Goal: Task Accomplishment & Management: Use online tool/utility

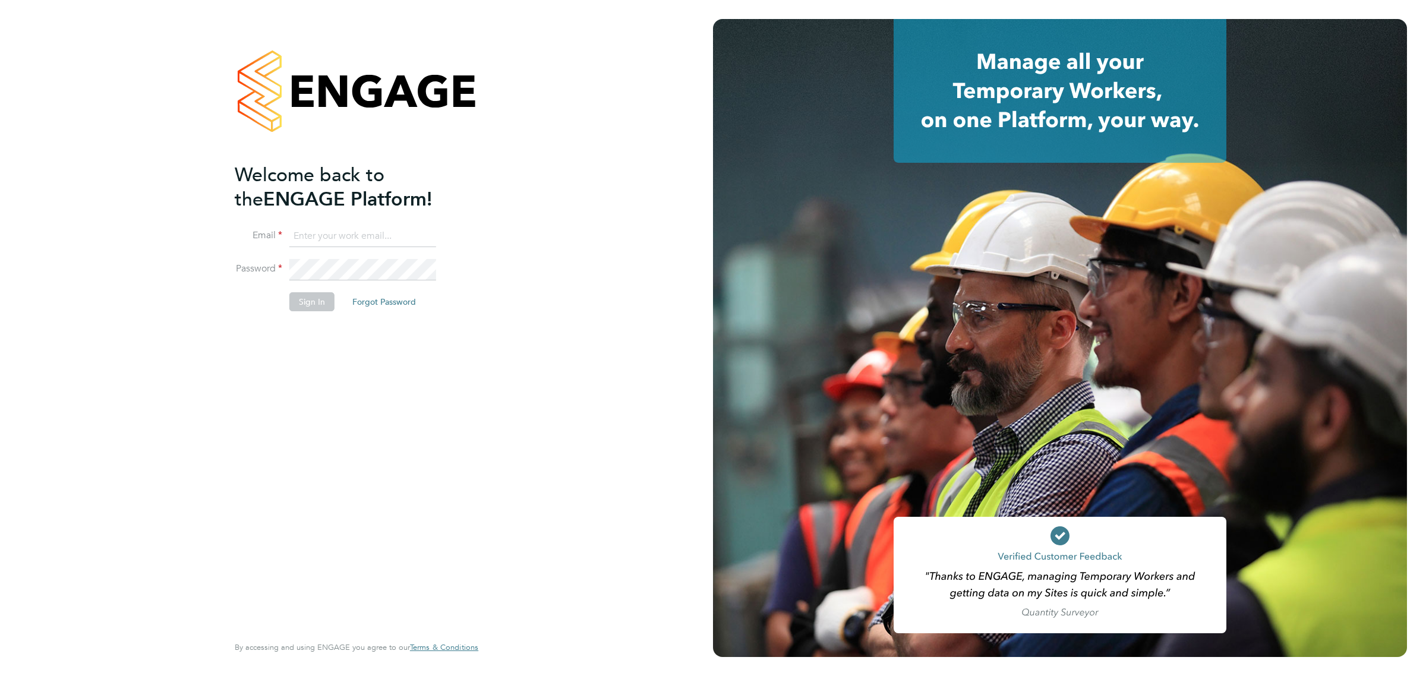
type input "[EMAIL_ADDRESS][DOMAIN_NAME]"
click at [300, 304] on button "Sign In" at bounding box center [311, 301] width 45 height 19
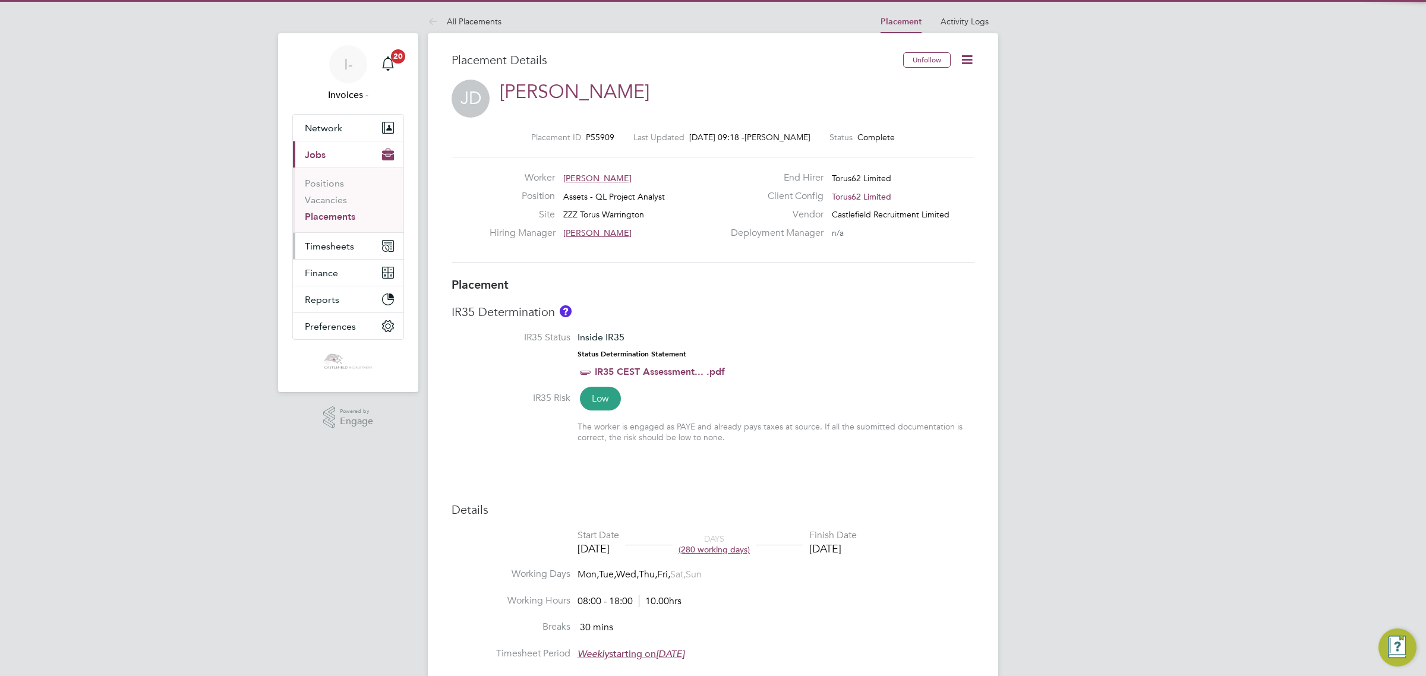
click at [331, 245] on span "Timesheets" at bounding box center [329, 246] width 49 height 11
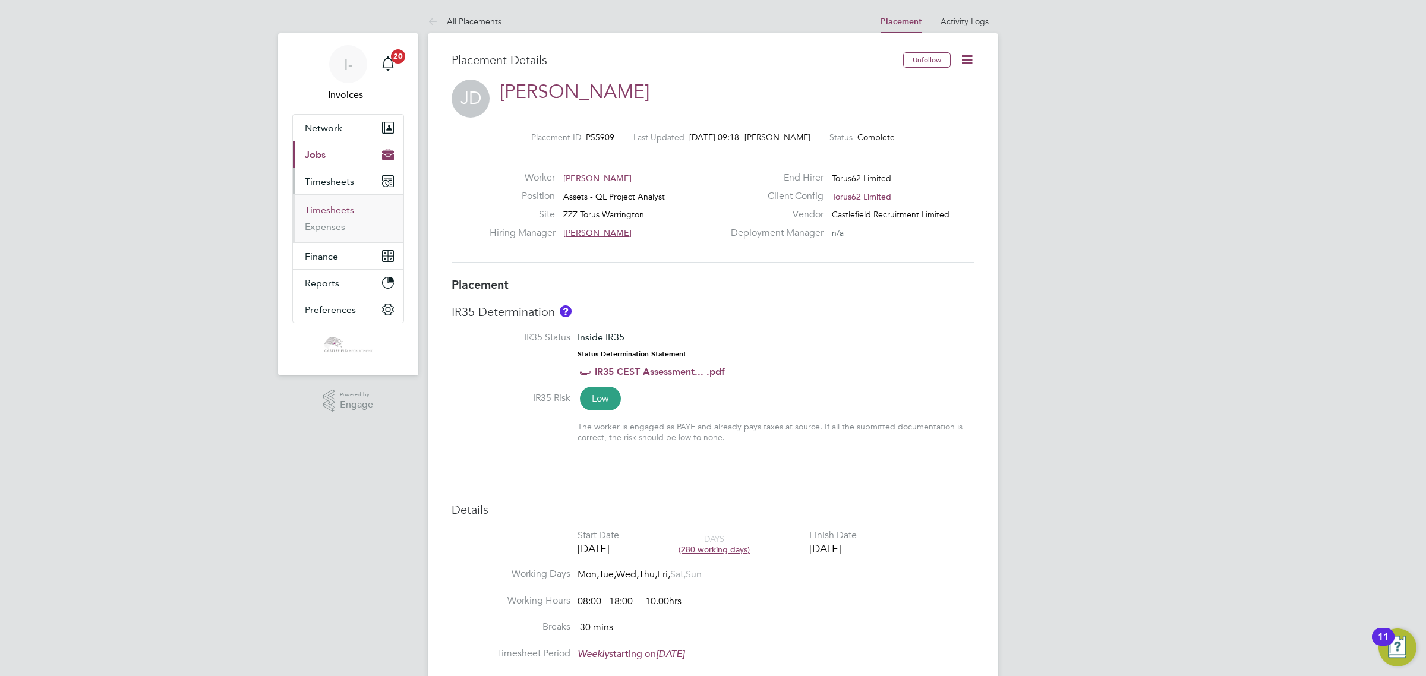
click at [322, 206] on link "Timesheets" at bounding box center [329, 209] width 49 height 11
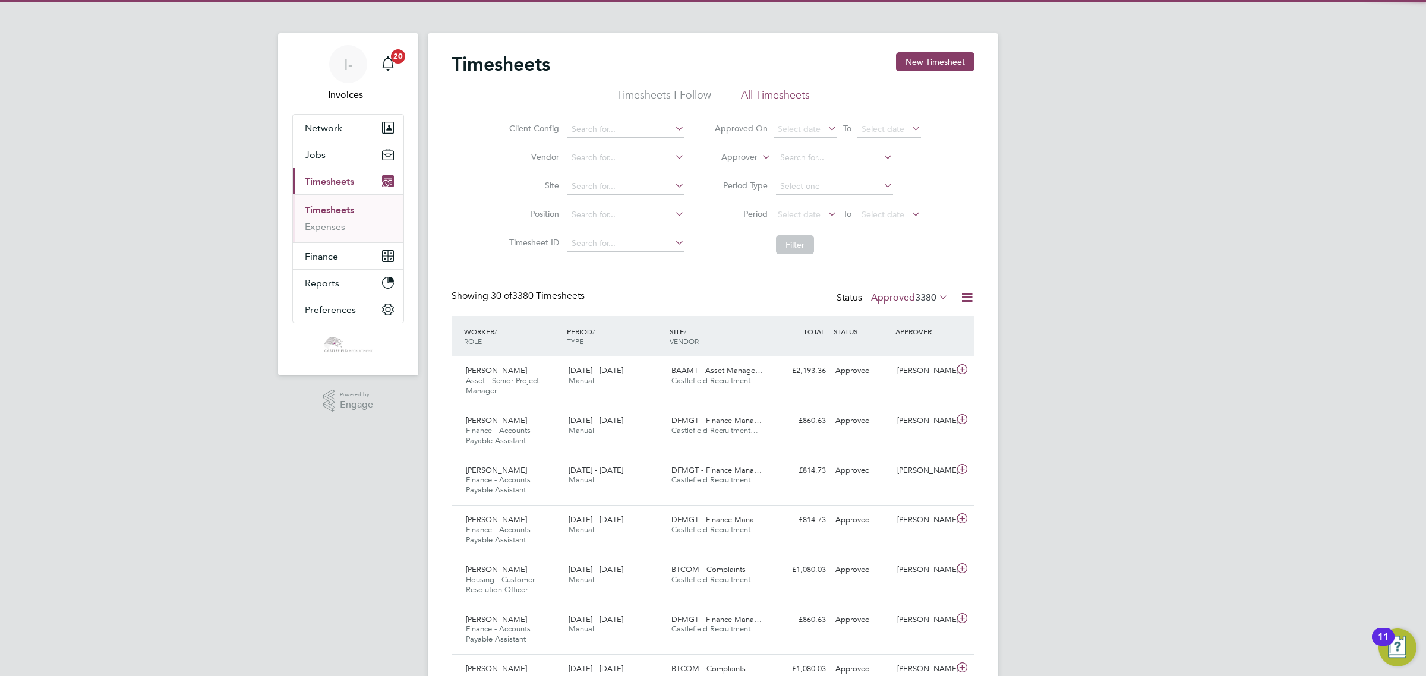
scroll to position [6, 6]
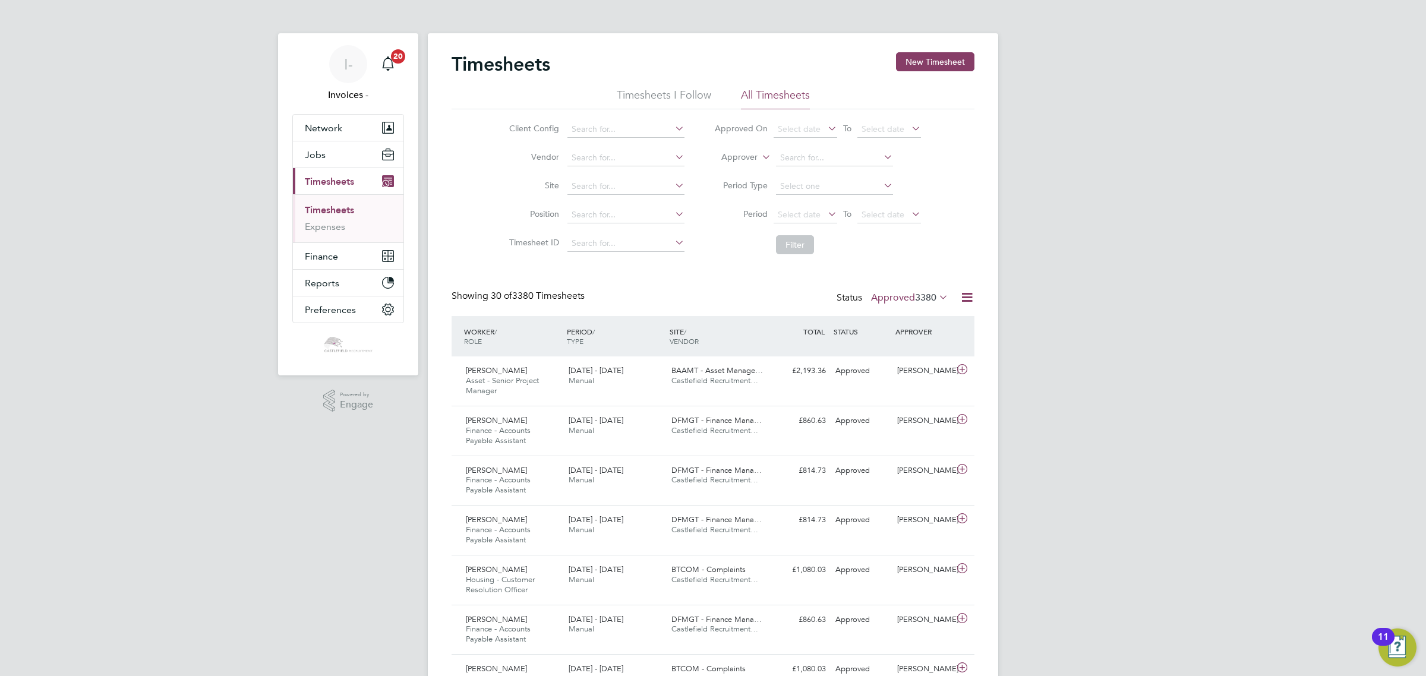
click at [901, 298] on label "Approved 3380" at bounding box center [909, 298] width 77 height 12
click at [894, 354] on li "Submitted" at bounding box center [893, 352] width 55 height 17
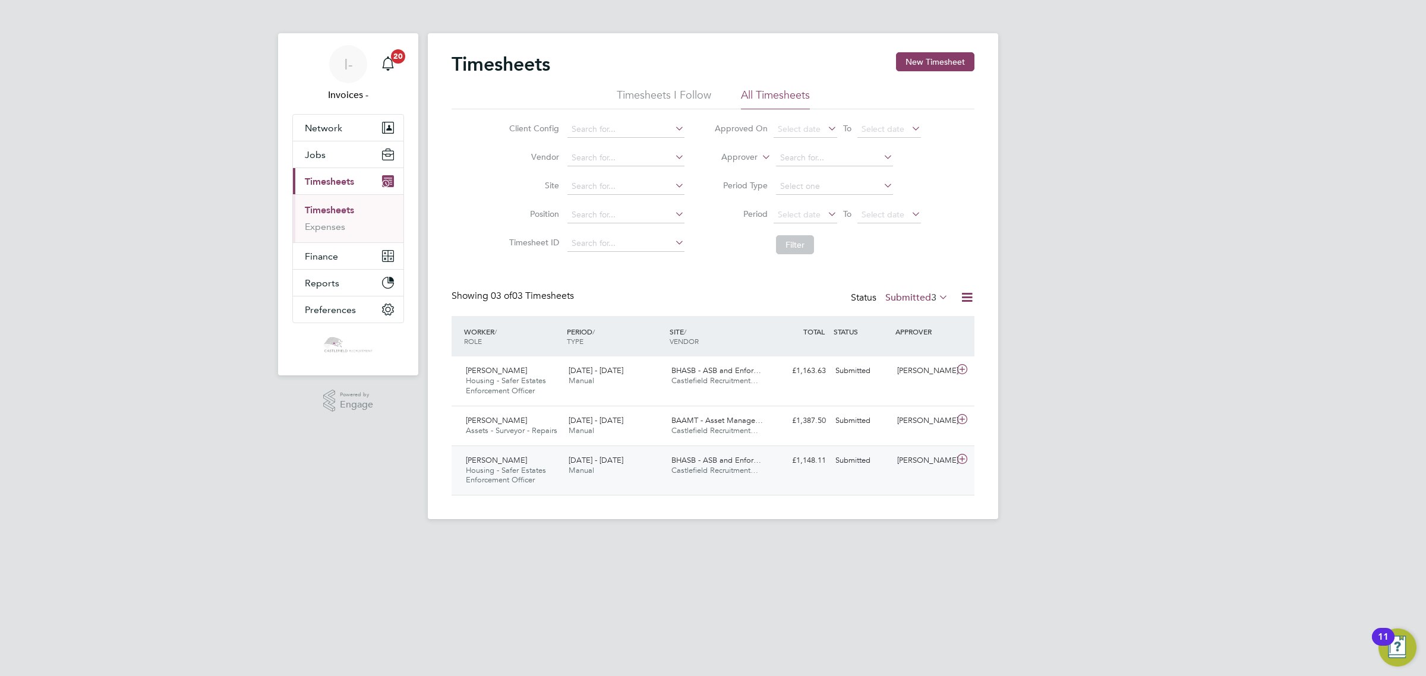
click at [593, 473] on span "Manual" at bounding box center [581, 470] width 26 height 10
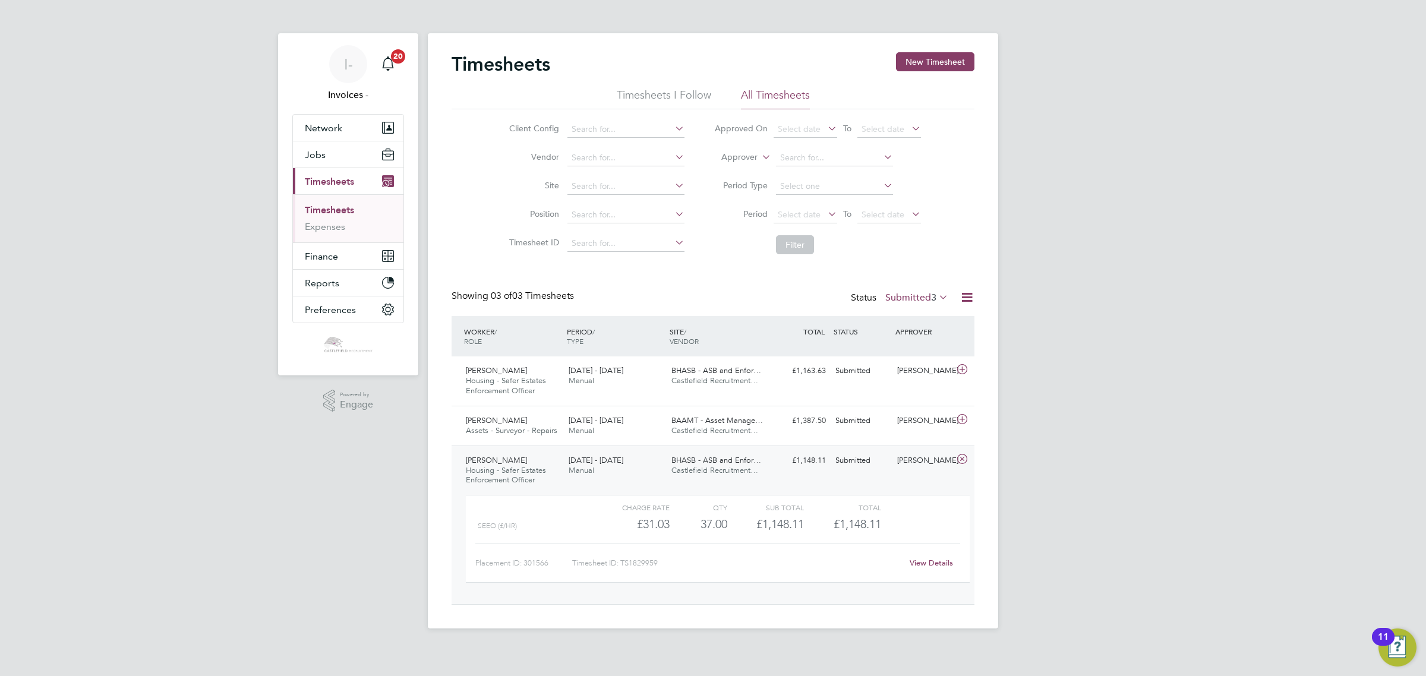
click at [598, 461] on span "22 - 28 Sep 2025" at bounding box center [595, 460] width 55 height 10
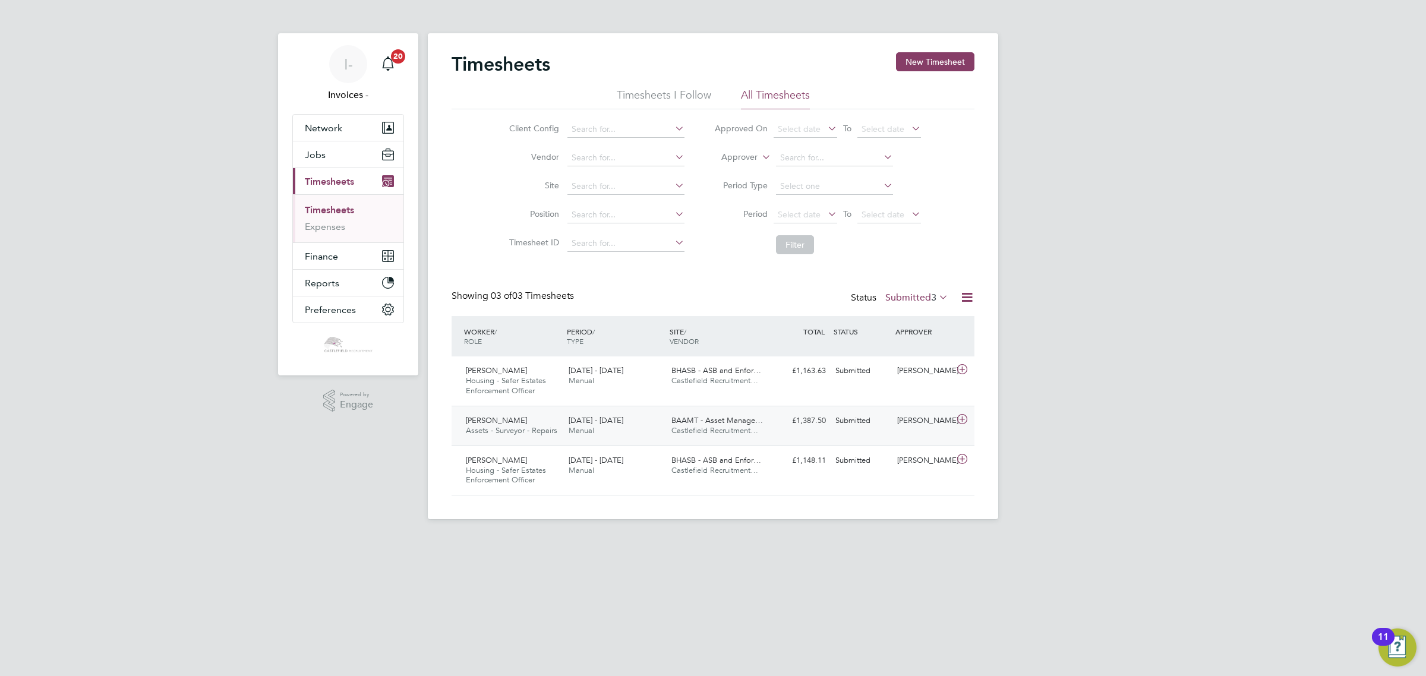
click at [584, 417] on span "22 - 28 Sep 2025" at bounding box center [595, 420] width 55 height 10
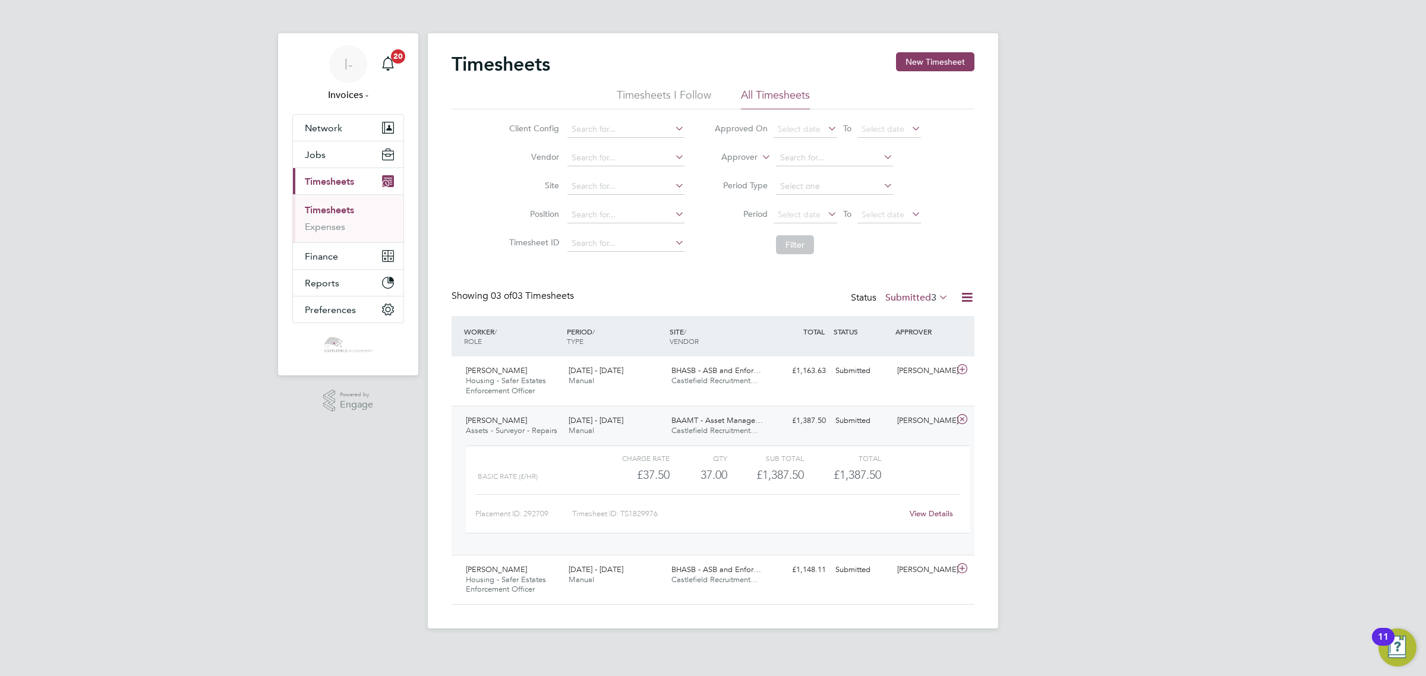
click at [584, 417] on span "22 - 28 Sep 2025" at bounding box center [595, 420] width 55 height 10
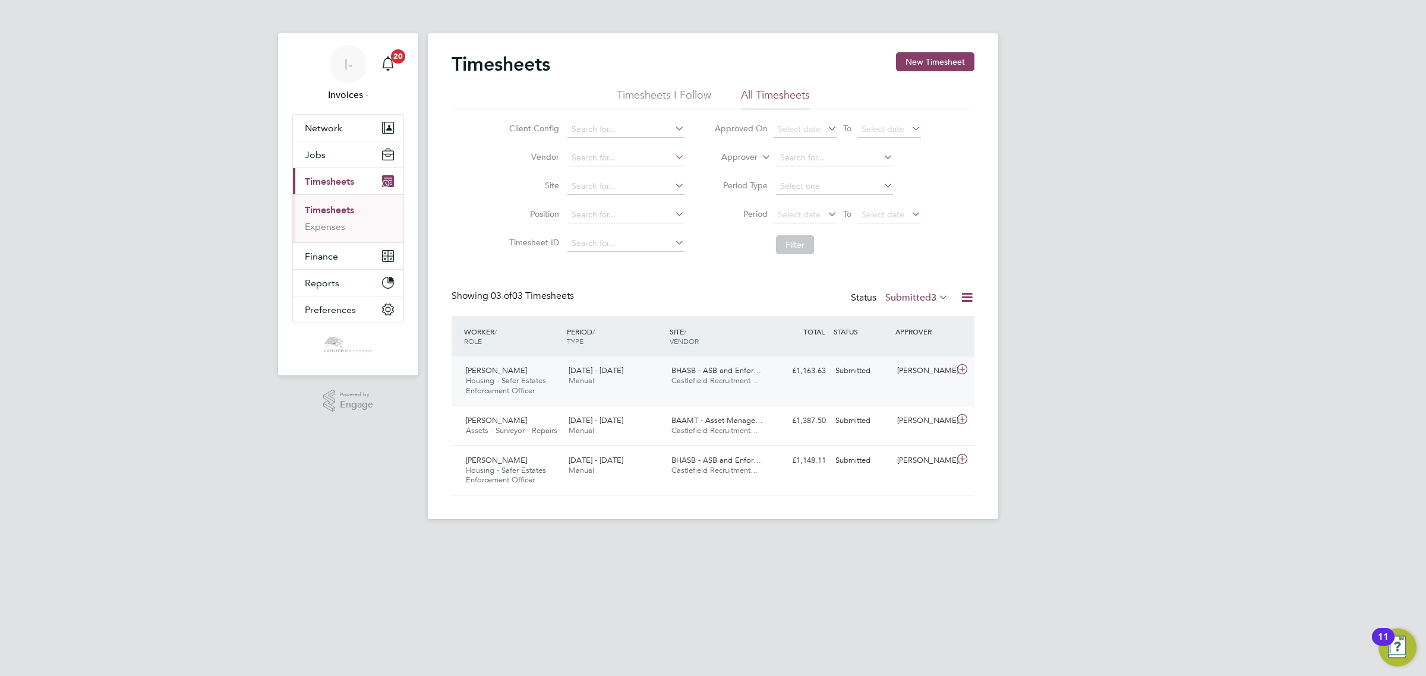
click at [571, 377] on span "Manual" at bounding box center [581, 380] width 26 height 10
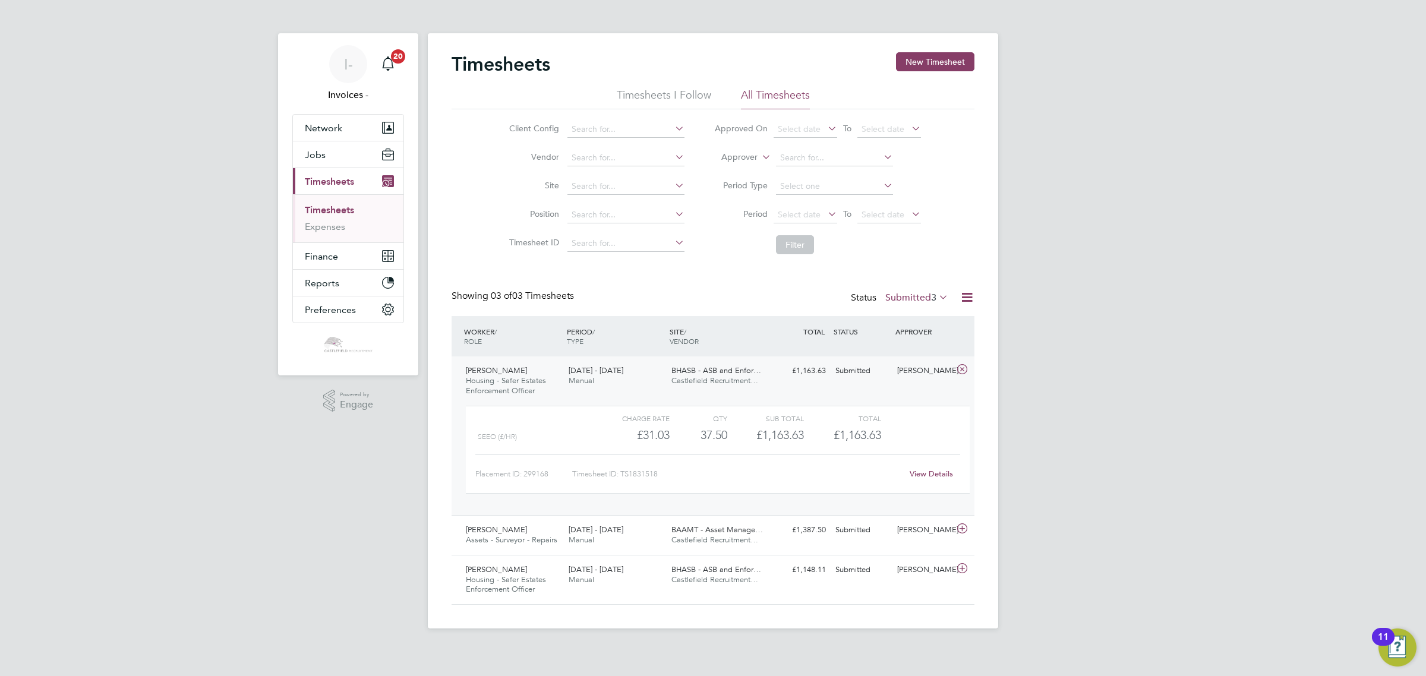
click at [571, 377] on span "Manual" at bounding box center [581, 380] width 26 height 10
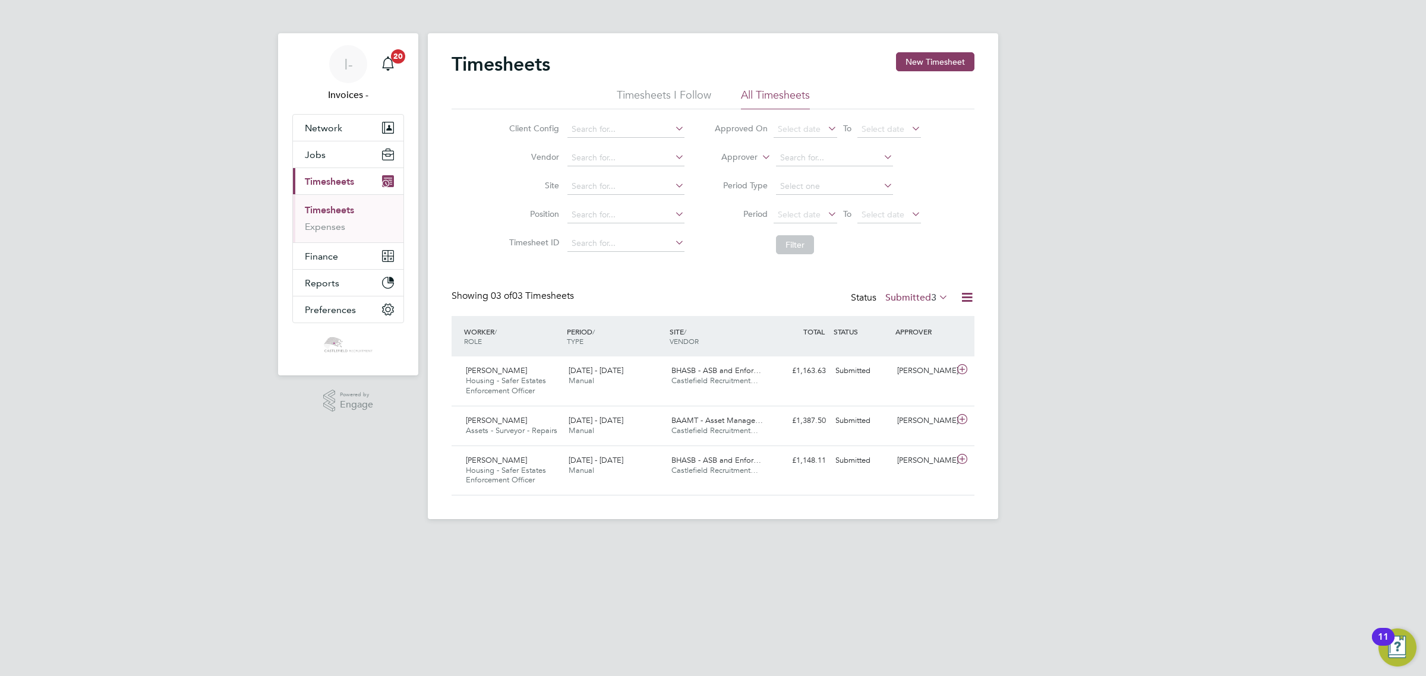
click at [900, 294] on label "Submitted 3" at bounding box center [916, 298] width 63 height 12
click at [903, 367] on li "Approved" at bounding box center [900, 369] width 55 height 17
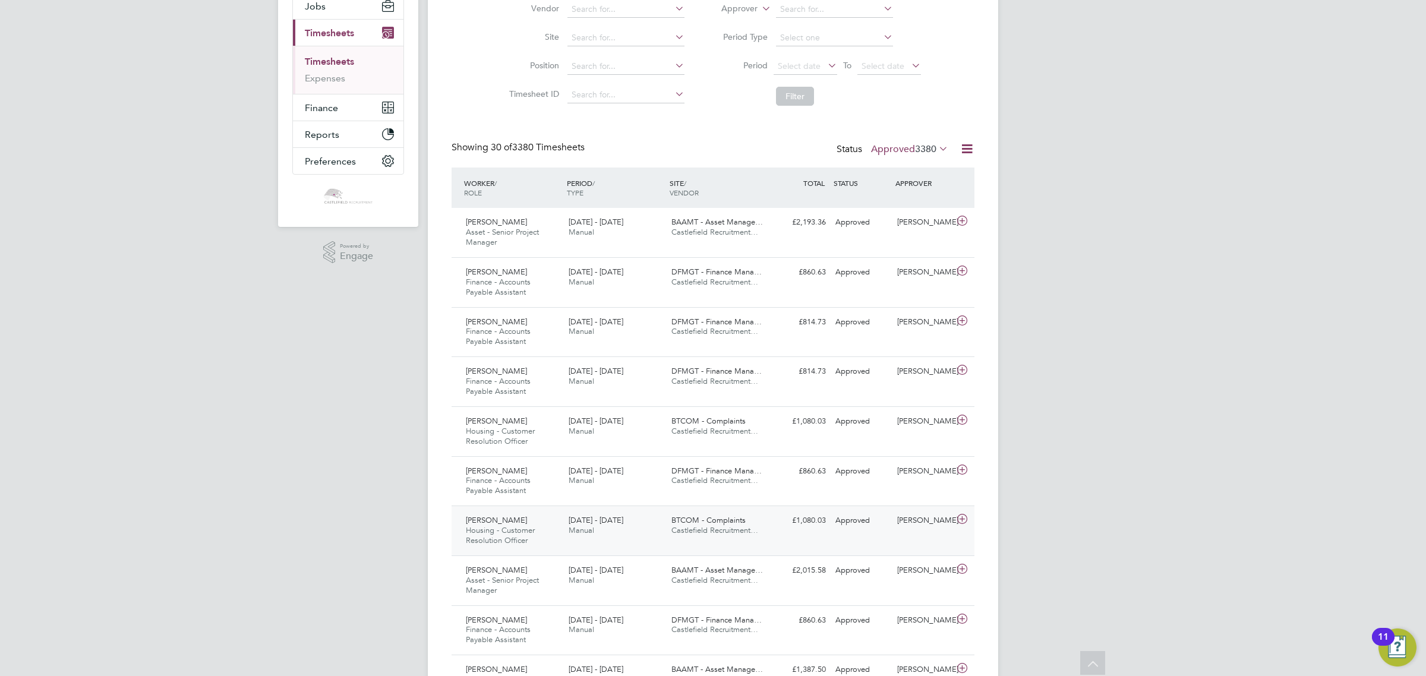
click at [611, 529] on div "22 - 28 Sep 2025 Manual" at bounding box center [615, 526] width 103 height 30
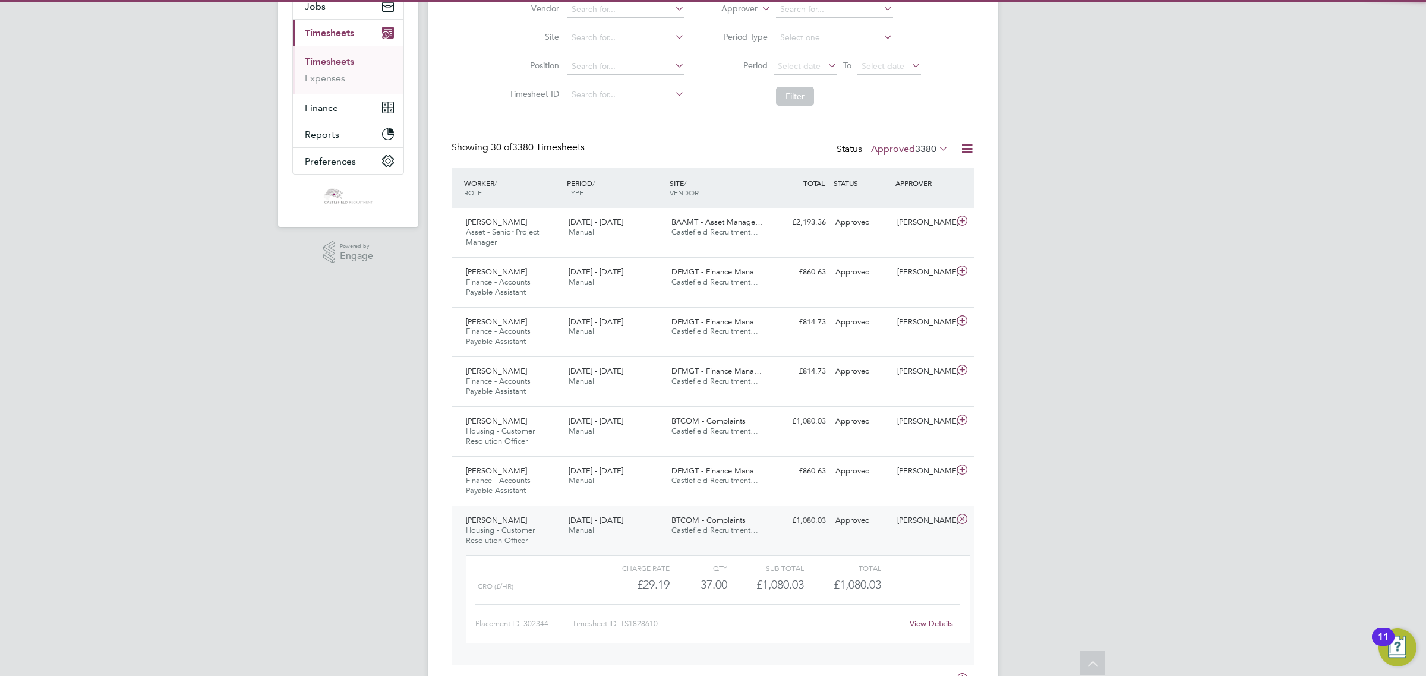
click at [611, 529] on div "22 - 28 Sep 2025 Manual" at bounding box center [615, 526] width 103 height 30
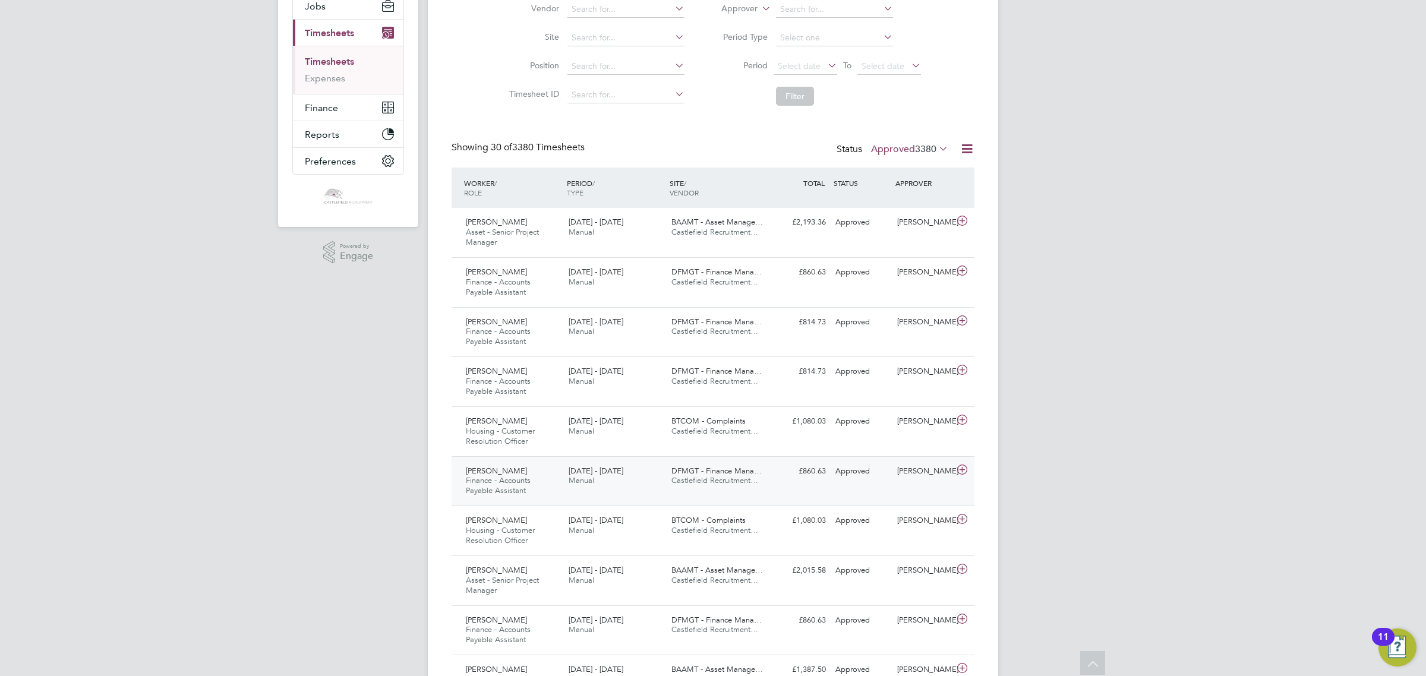
click at [600, 474] on span "22 - 28 Sep 2025" at bounding box center [595, 471] width 55 height 10
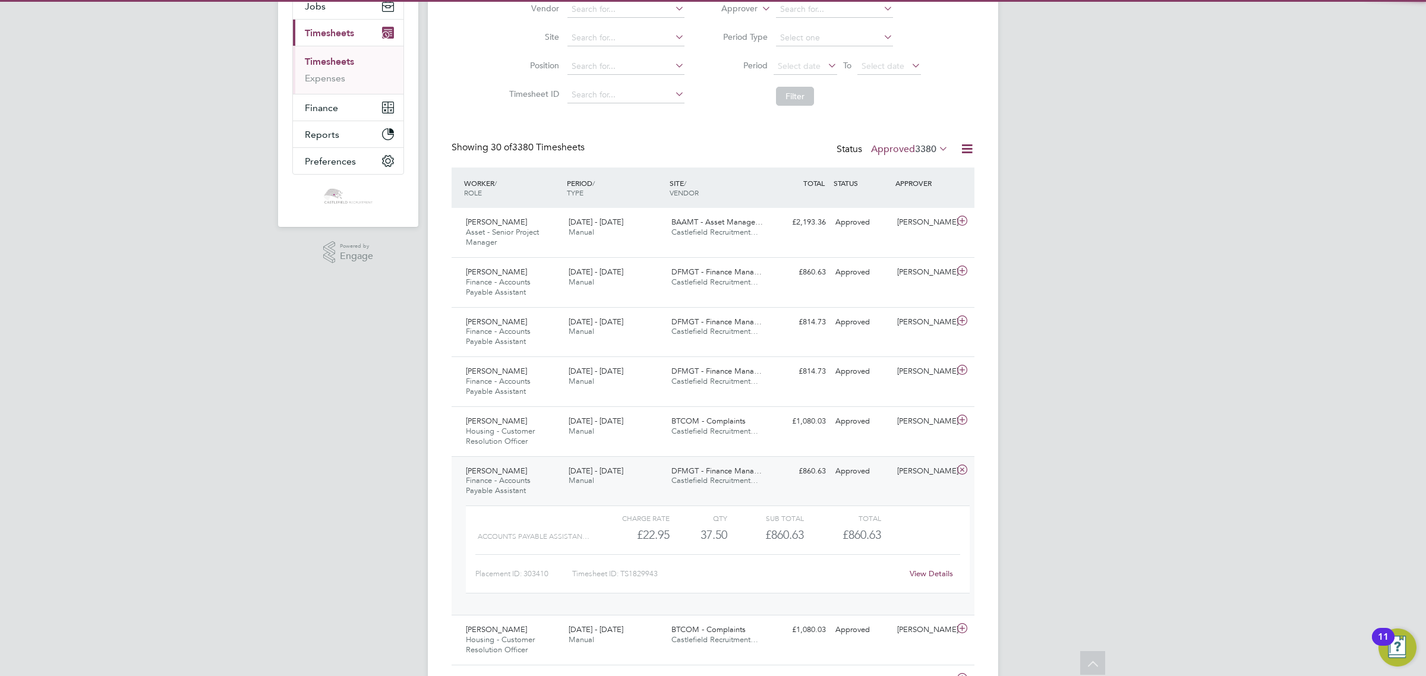
click at [600, 474] on span "22 - 28 Sep 2025" at bounding box center [595, 471] width 55 height 10
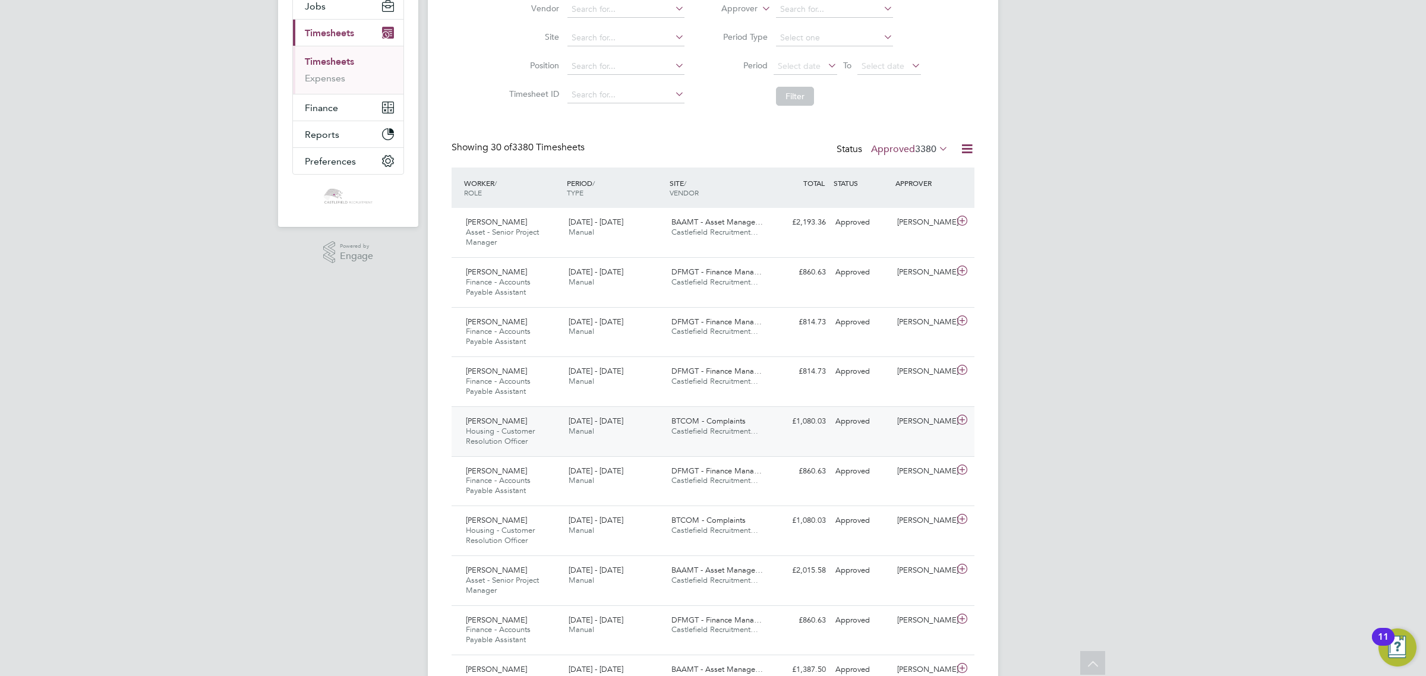
click at [592, 419] on span "22 - 28 Sep 2025" at bounding box center [595, 421] width 55 height 10
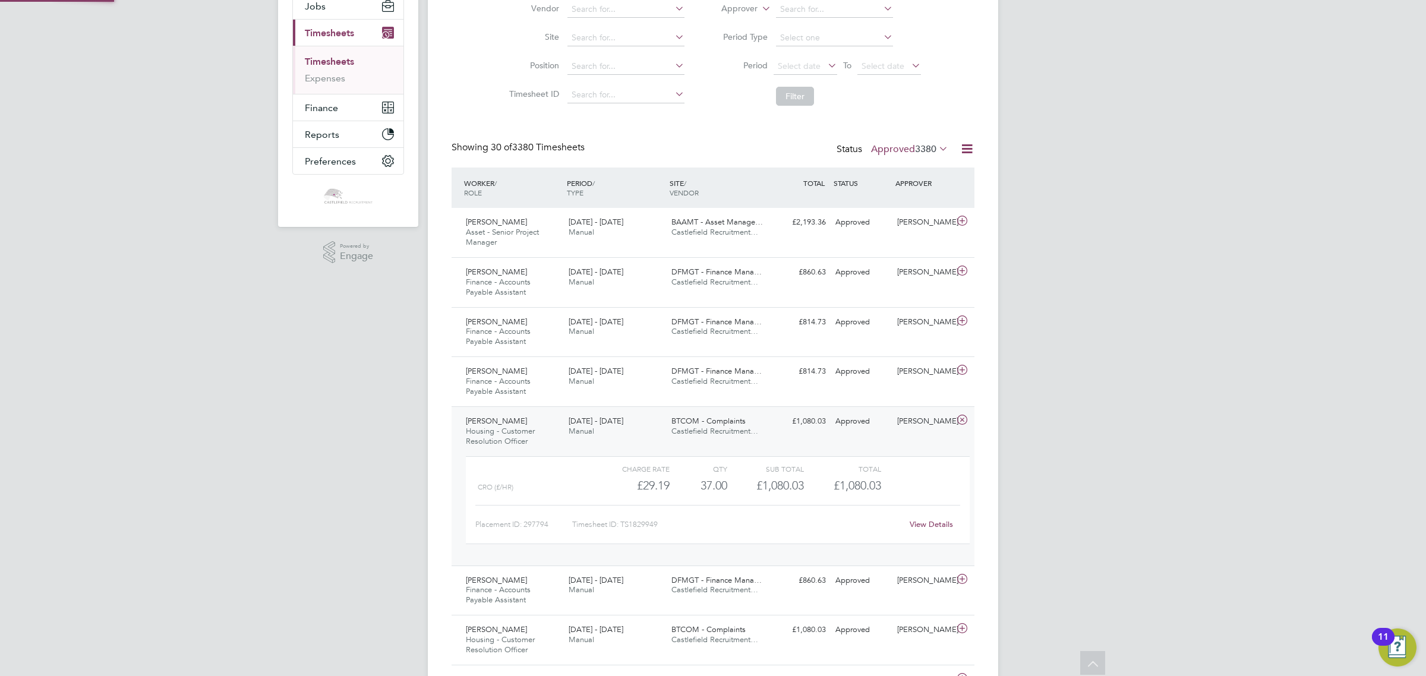
click at [592, 419] on span "22 - 28 Sep 2025" at bounding box center [595, 421] width 55 height 10
click at [589, 375] on span "22 - 28 Sep 2025" at bounding box center [595, 371] width 55 height 10
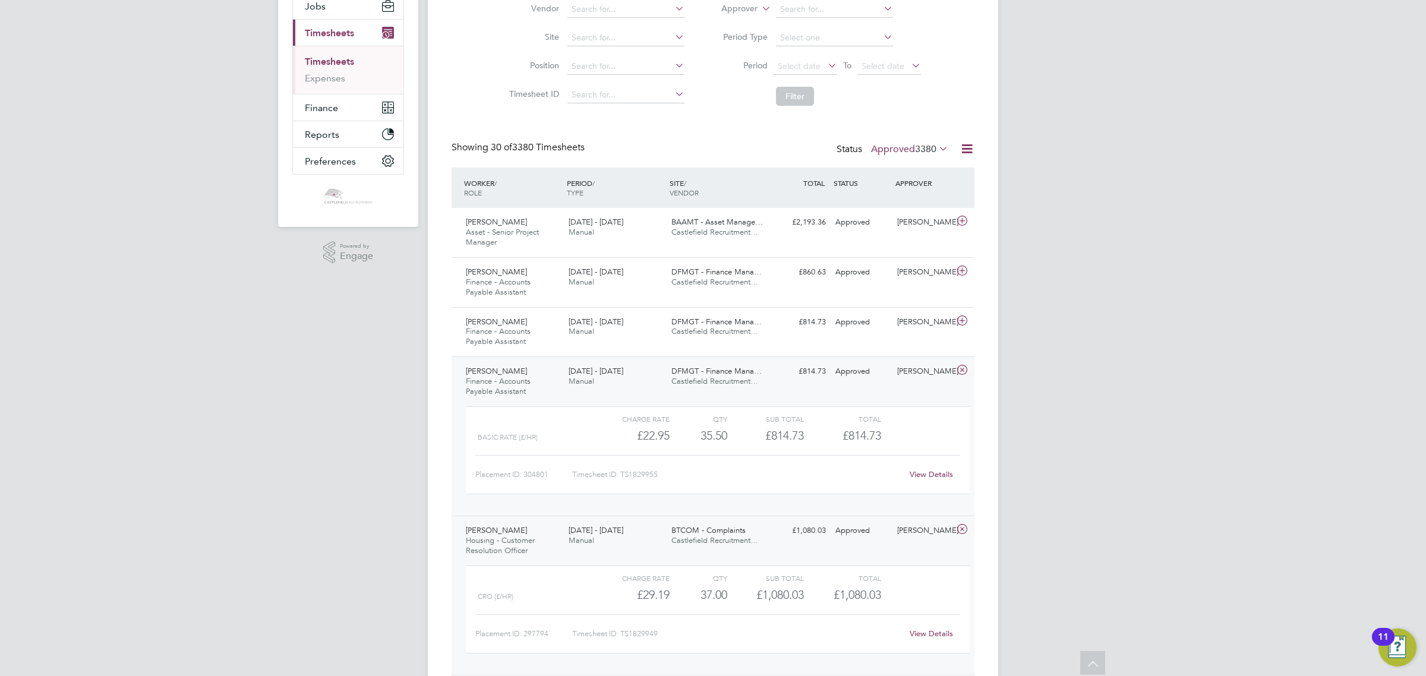
click at [589, 375] on span "22 - 28 Sep 2025" at bounding box center [595, 371] width 55 height 10
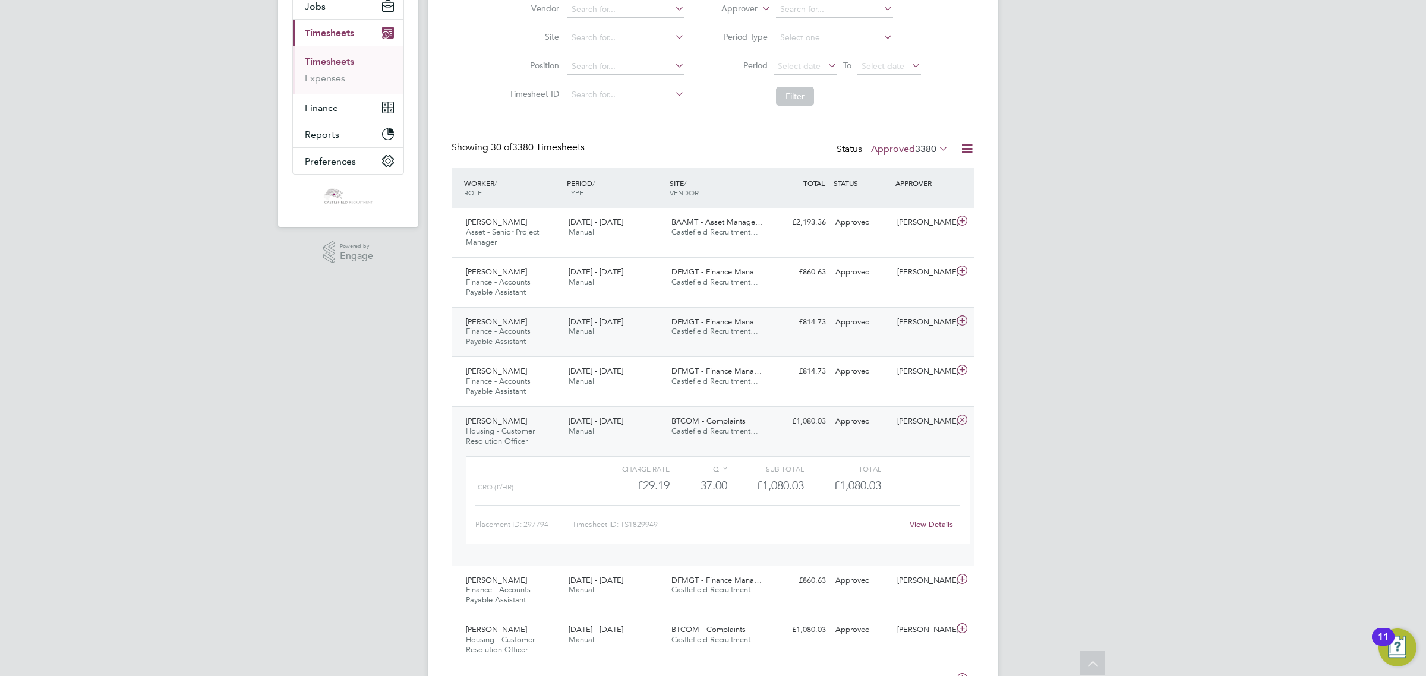
click at [600, 333] on div "22 - 28 Sep 2025 Manual" at bounding box center [615, 327] width 103 height 30
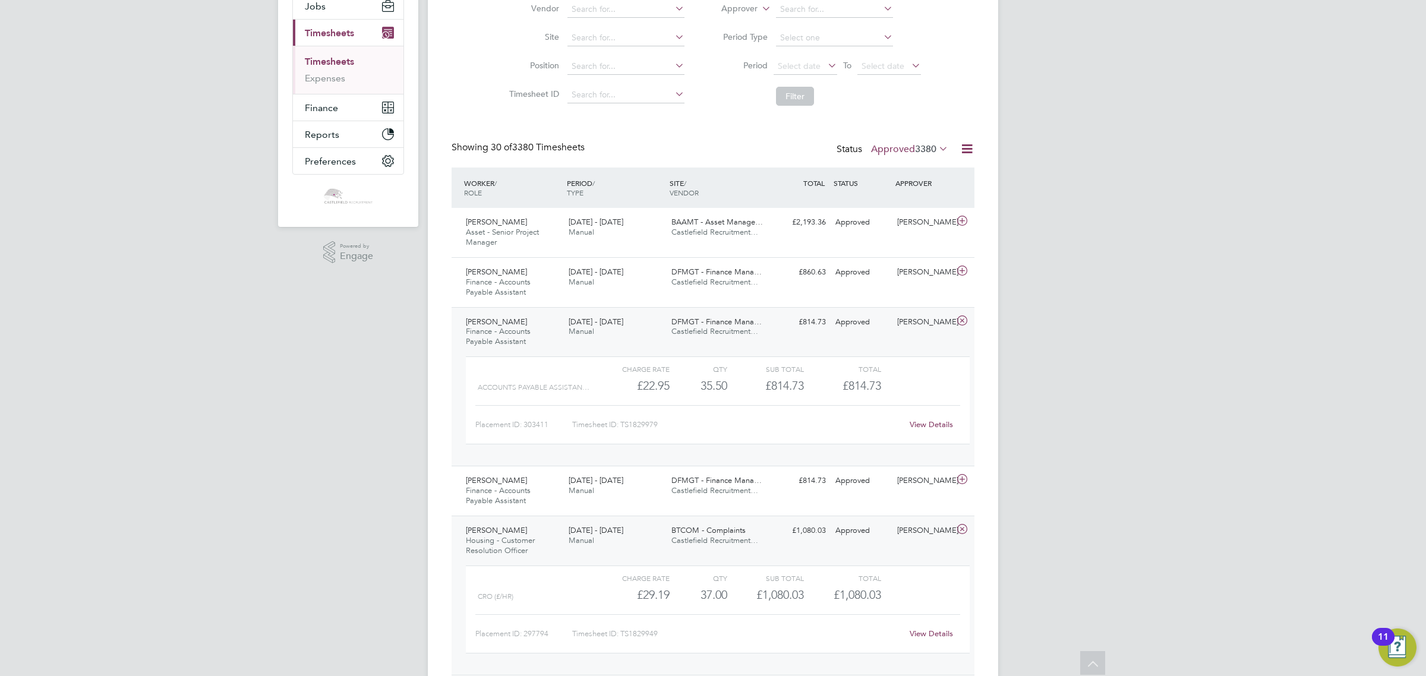
click at [600, 333] on div "22 - 28 Sep 2025 Manual" at bounding box center [615, 327] width 103 height 30
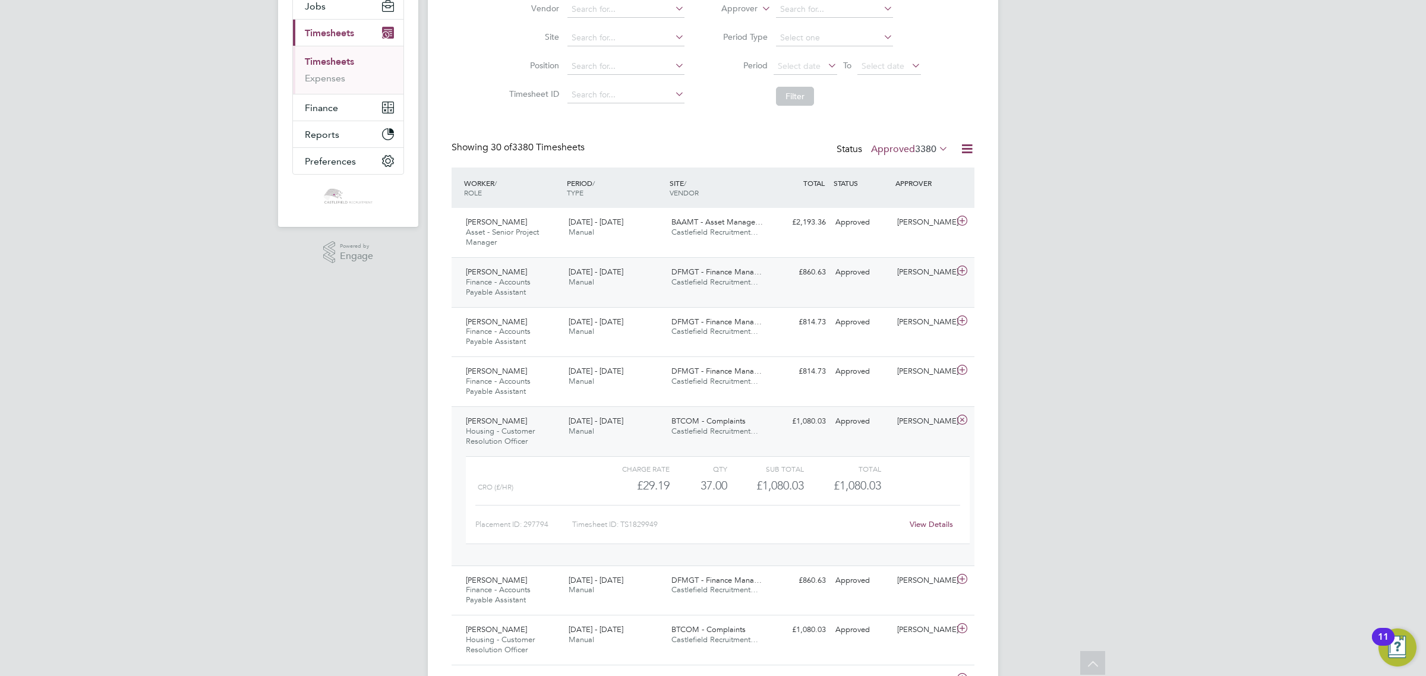
click at [580, 274] on span "22 - 28 Sep 2025" at bounding box center [595, 272] width 55 height 10
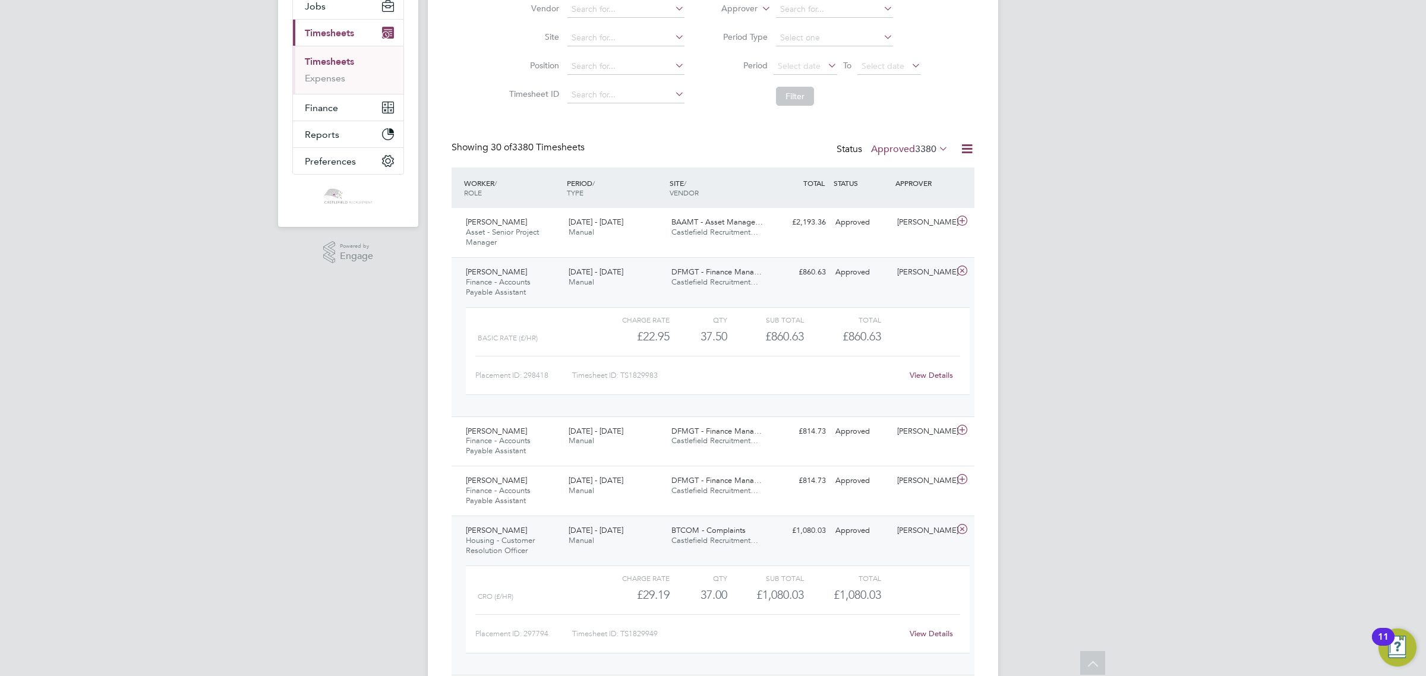
click at [580, 274] on span "22 - 28 Sep 2025" at bounding box center [595, 272] width 55 height 10
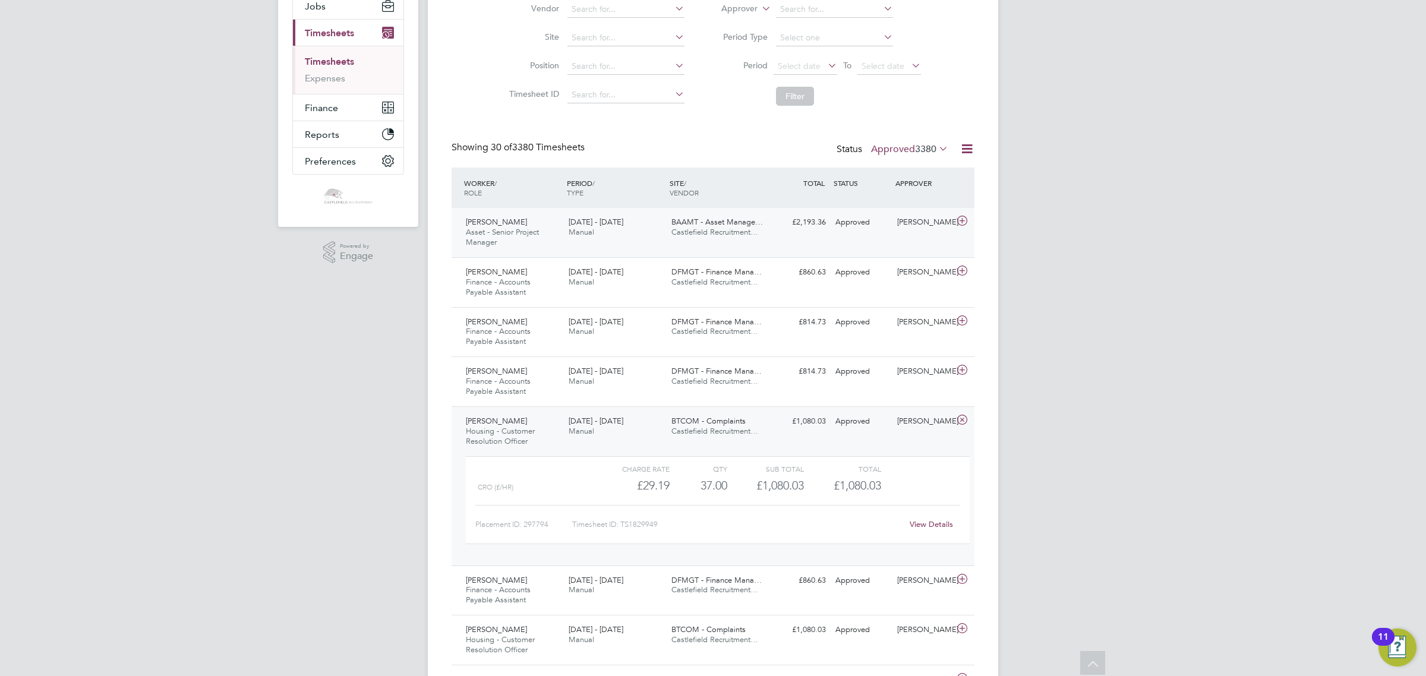
click at [577, 226] on span "22 - 28 Sep 2025" at bounding box center [595, 222] width 55 height 10
